Goal: Find specific page/section: Find specific page/section

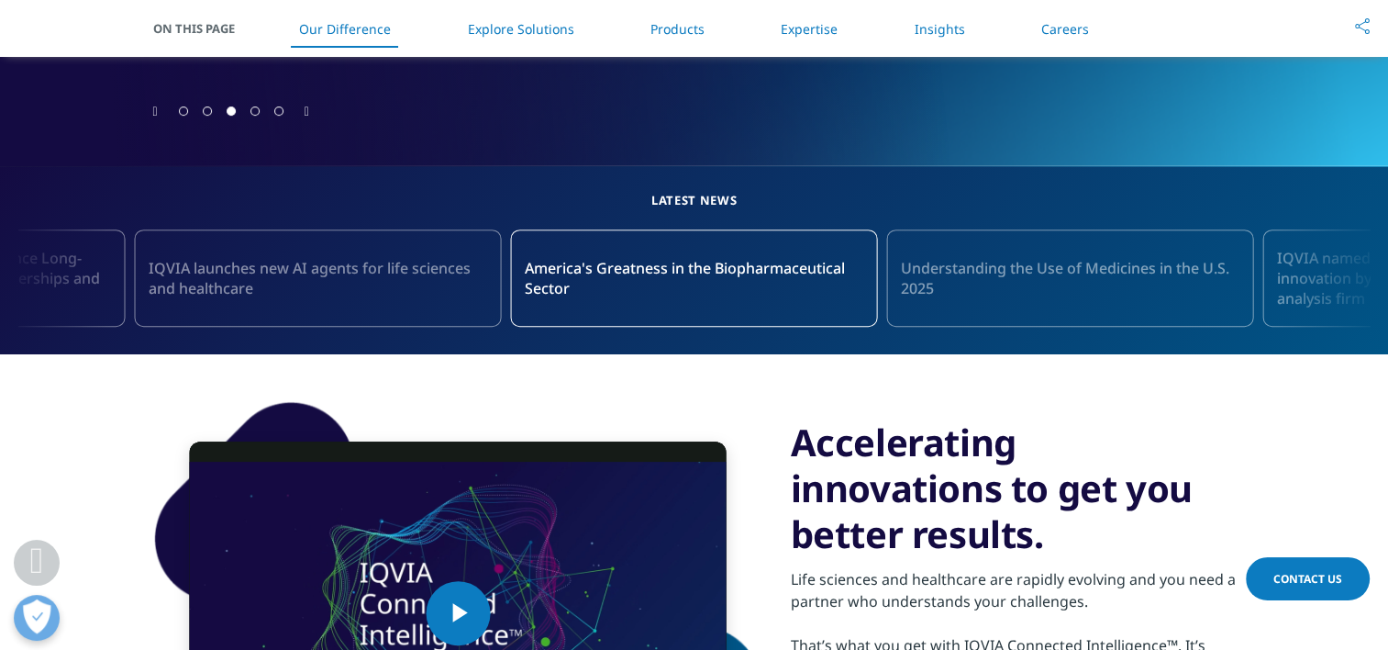
scroll to position [831, 0]
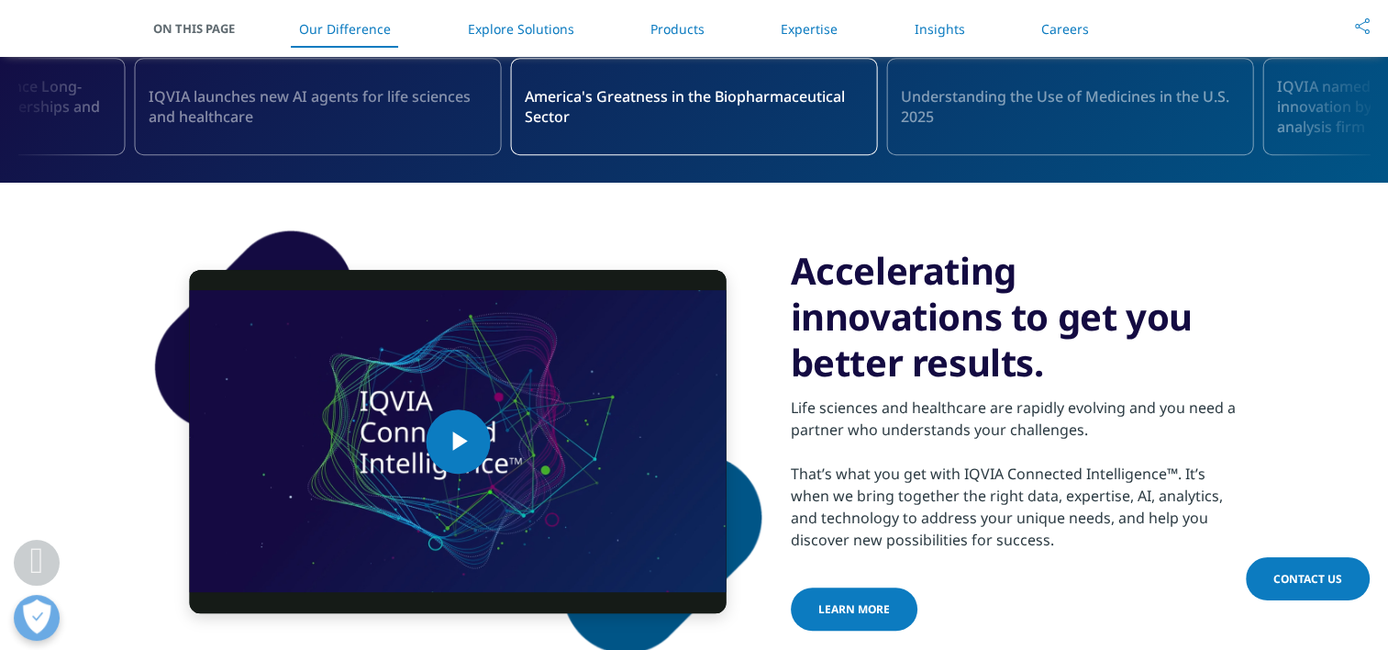
click at [663, 28] on link "Products" at bounding box center [678, 28] width 54 height 17
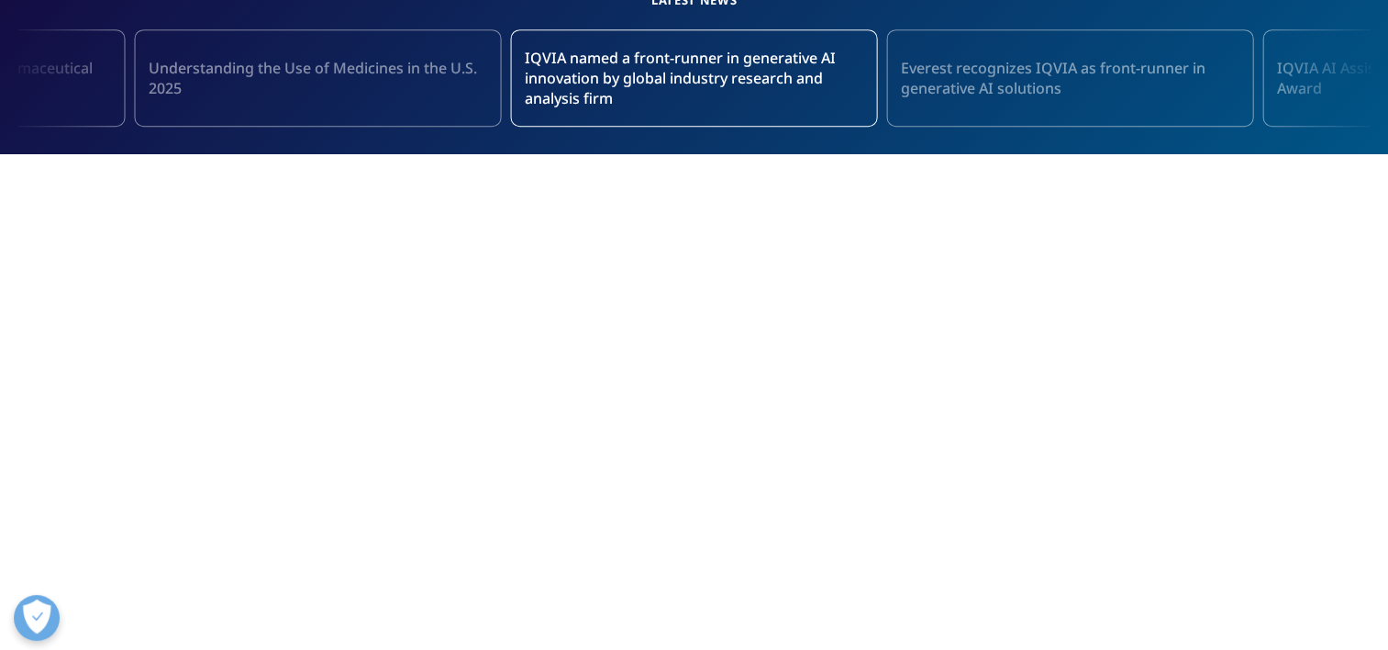
scroll to position [90, 0]
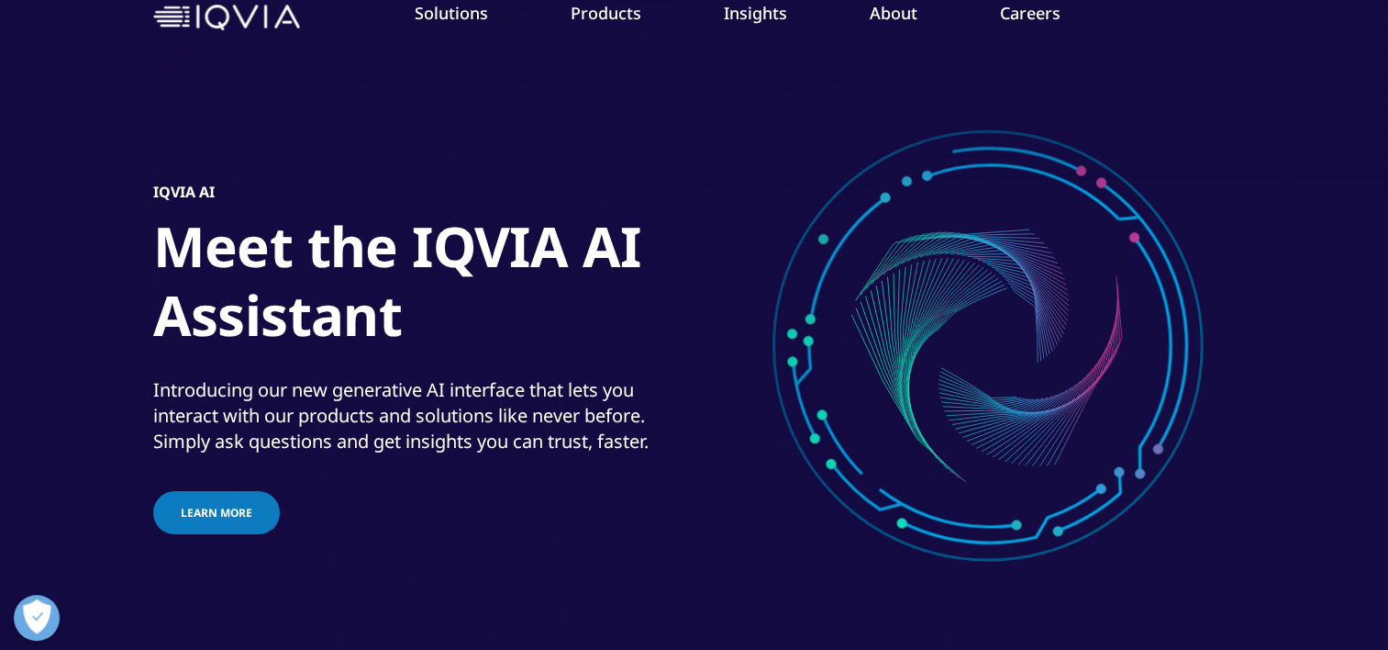
scroll to position [90, 0]
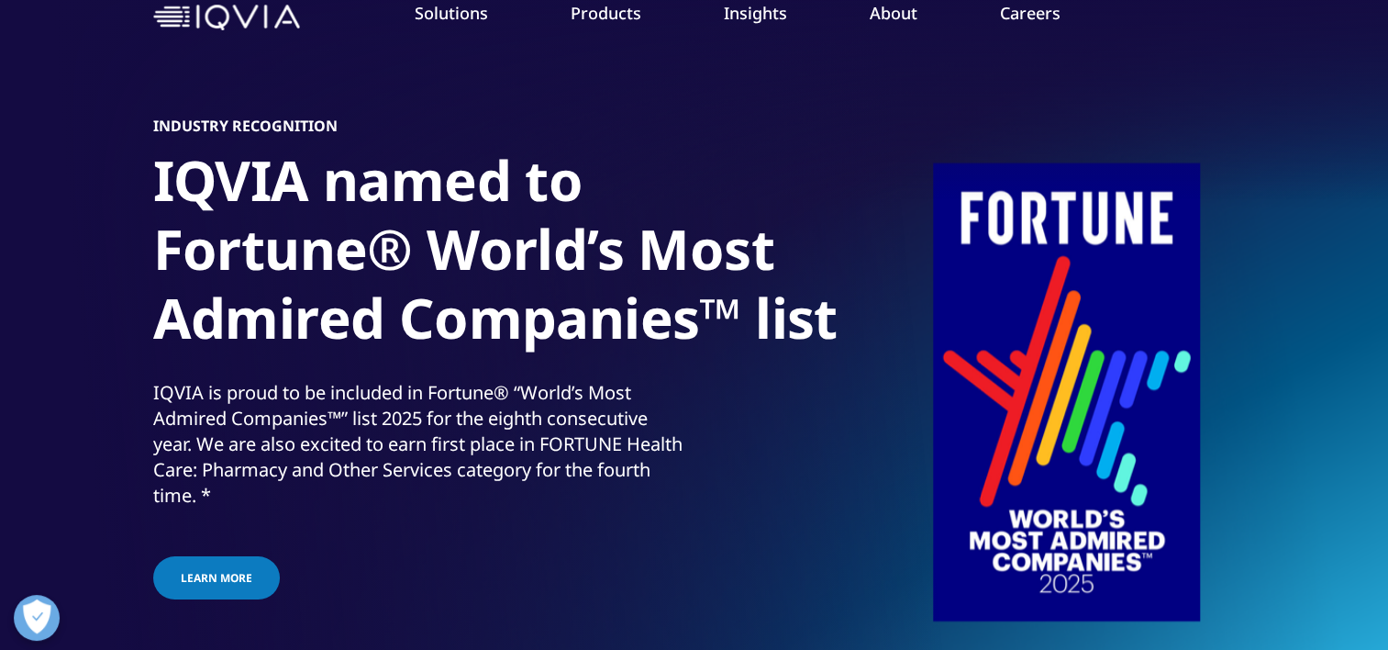
scroll to position [90, 0]
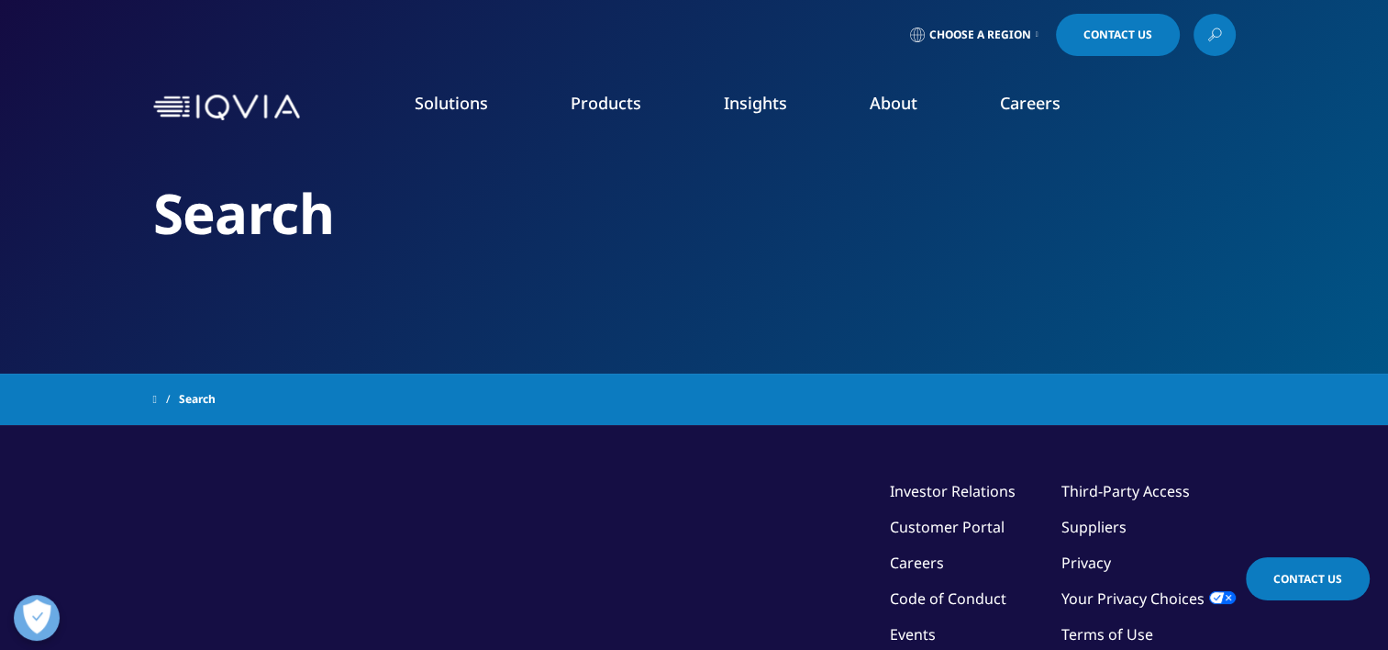
type input "data subscription"
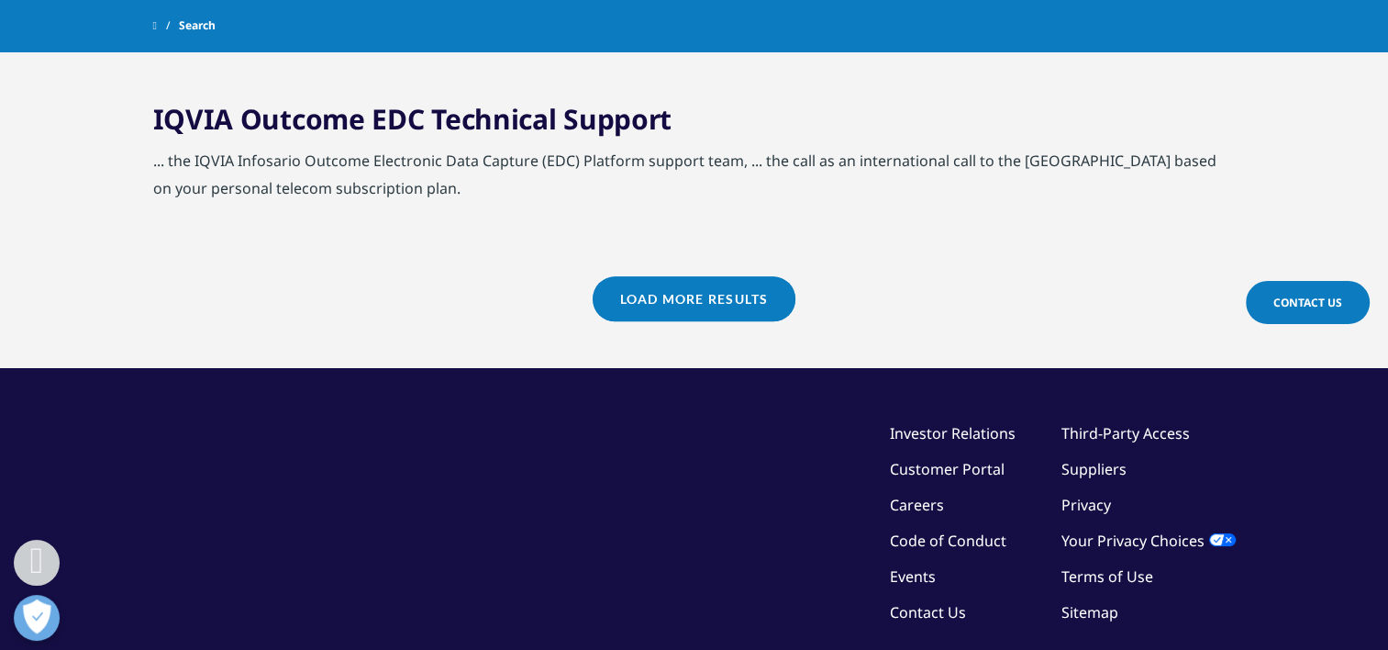
scroll to position [2092, 0]
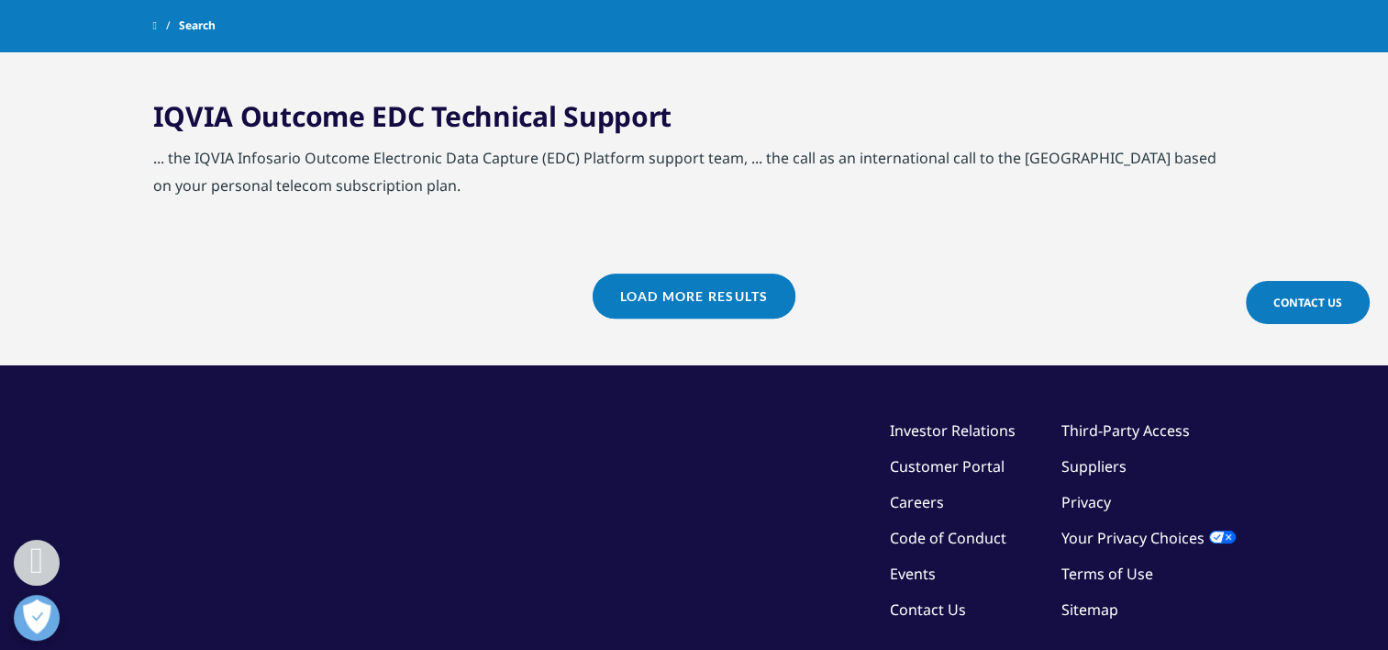
click at [918, 456] on link "Customer Portal" at bounding box center [947, 466] width 115 height 20
